Goal: Task Accomplishment & Management: Manage account settings

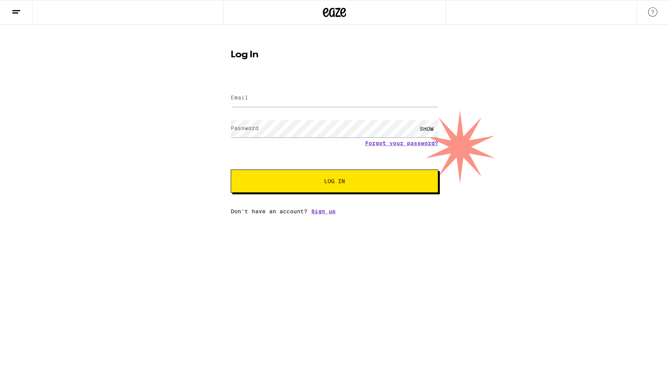
click at [341, 110] on form "Email Email Password Password SHOW Forgot your password? Log In" at bounding box center [335, 136] width 208 height 114
click at [338, 95] on input "Email" at bounding box center [335, 97] width 208 height 17
type input "[EMAIL_ADDRESS][DOMAIN_NAME]"
click at [231, 170] on button "Log In" at bounding box center [335, 181] width 208 height 23
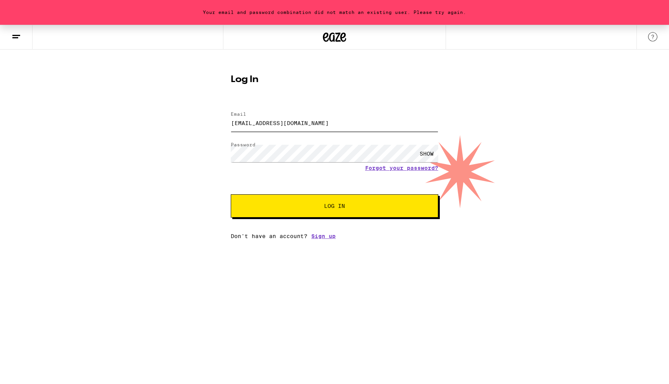
click at [313, 124] on input "[EMAIL_ADDRESS][DOMAIN_NAME]" at bounding box center [335, 122] width 208 height 17
click at [333, 236] on link "Sign up" at bounding box center [323, 236] width 24 height 6
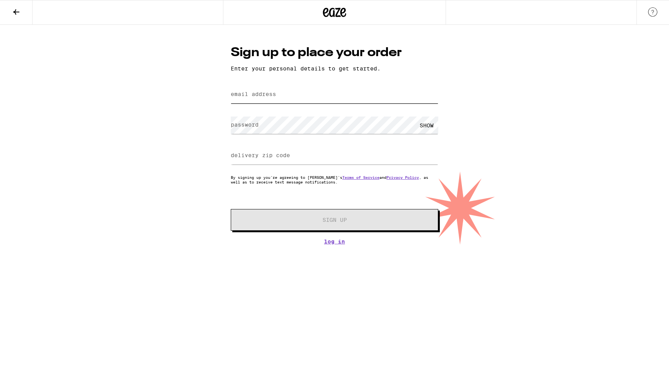
click at [327, 96] on input "email address" at bounding box center [335, 94] width 208 height 17
paste input "[EMAIL_ADDRESS][DOMAIN_NAME]"
type input "[EMAIL_ADDRESS][DOMAIN_NAME]"
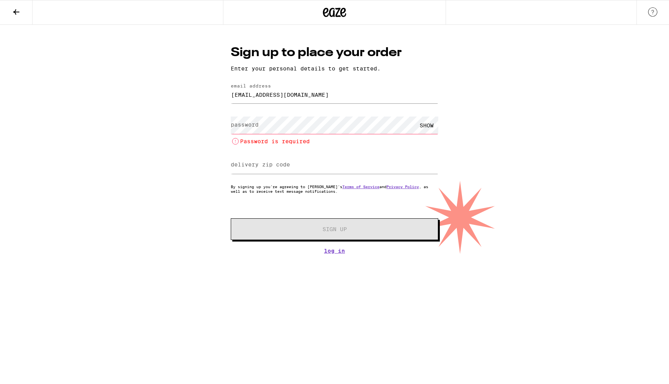
click at [256, 125] on label "password" at bounding box center [245, 125] width 28 height 6
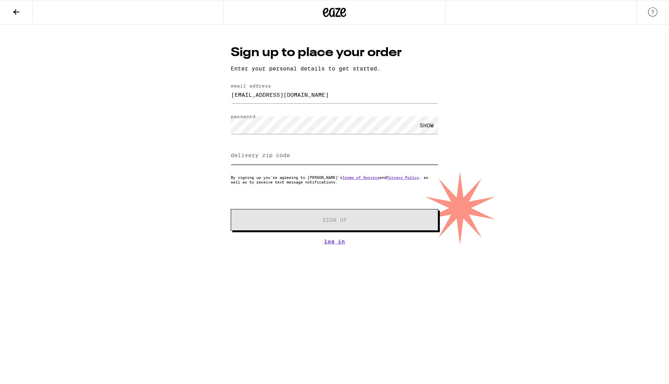
click at [297, 158] on input "delivery zip code" at bounding box center [335, 155] width 208 height 17
type input "90028"
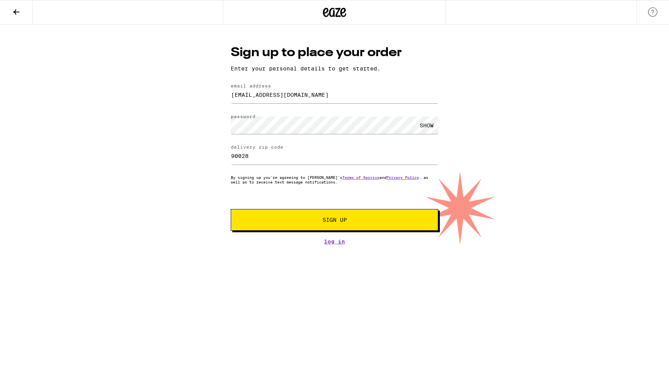
click at [328, 219] on span "Sign Up" at bounding box center [335, 219] width 24 height 5
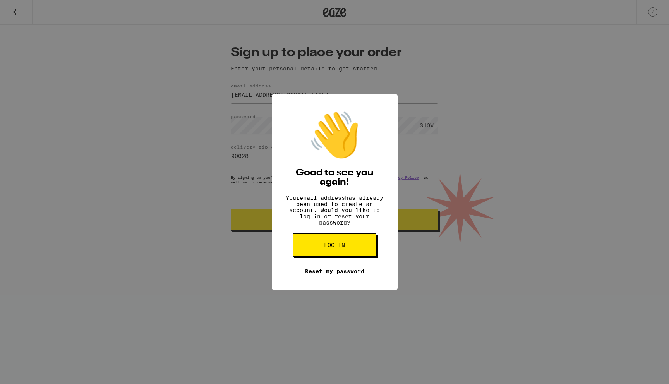
click at [340, 275] on link "Reset my password" at bounding box center [334, 271] width 59 height 6
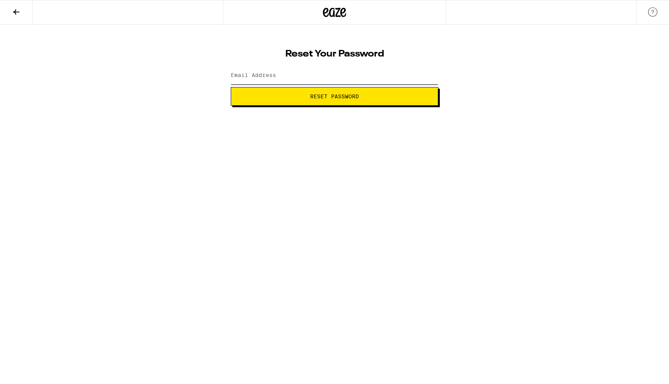
click at [314, 81] on input "Email Address" at bounding box center [335, 75] width 208 height 17
type input "[EMAIL_ADDRESS][DOMAIN_NAME]"
click at [327, 94] on span "Reset Password" at bounding box center [334, 96] width 49 height 5
